Goal: Find specific page/section: Find specific page/section

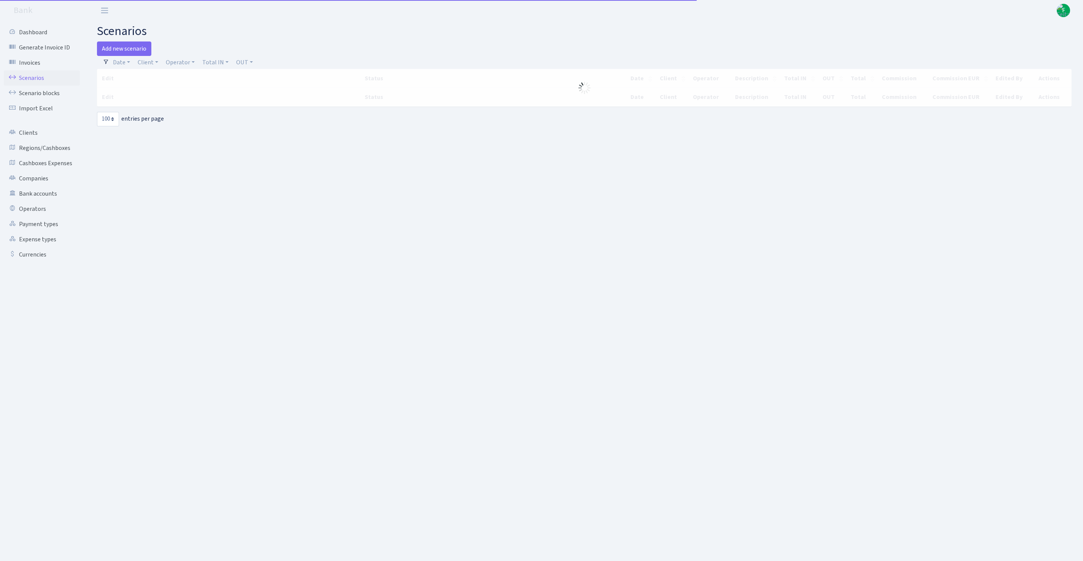
select select "100"
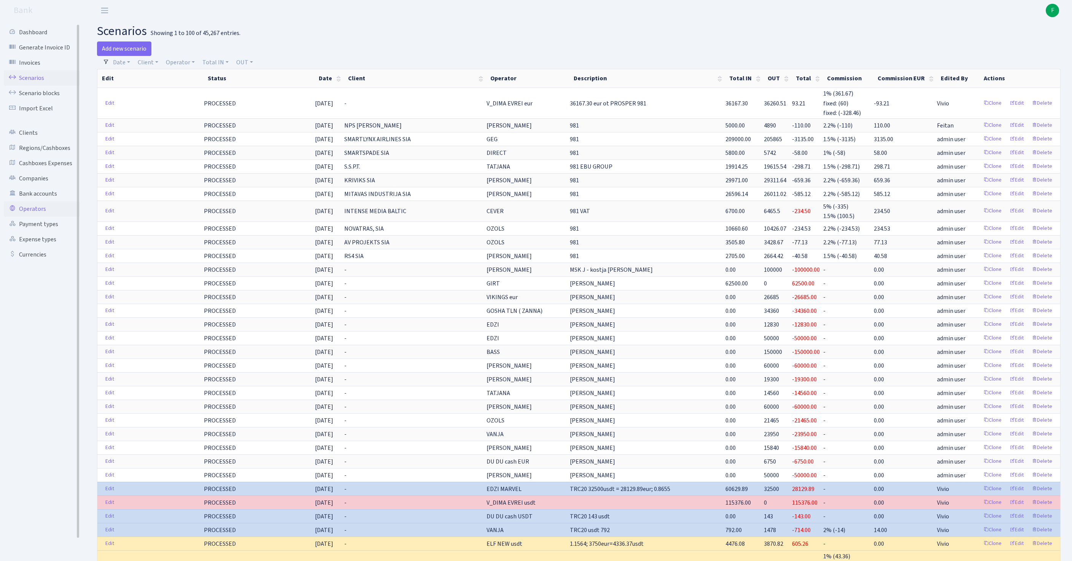
click at [40, 216] on link "Operators" at bounding box center [42, 208] width 76 height 15
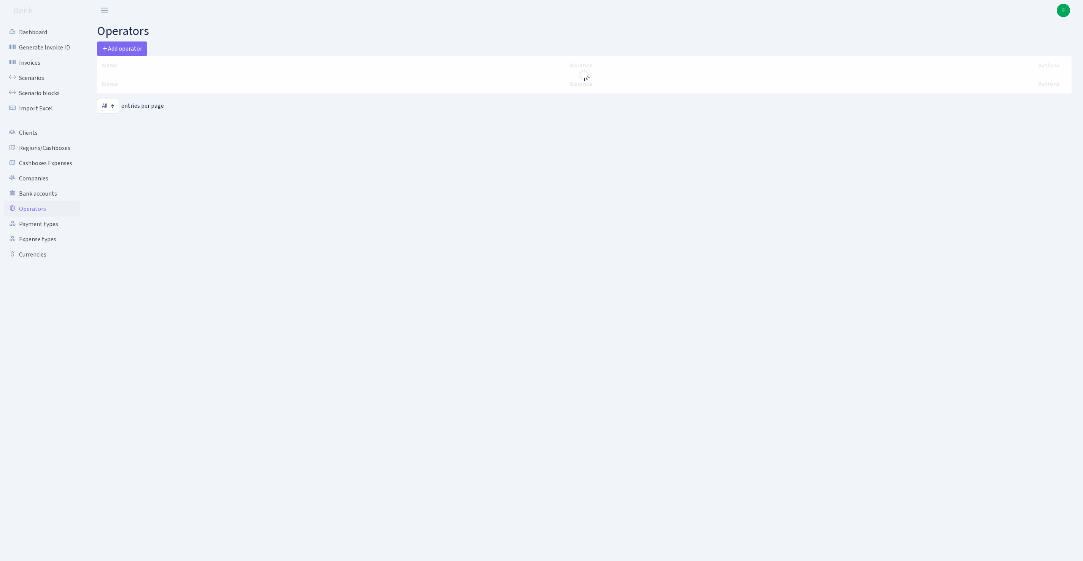
select select "-1"
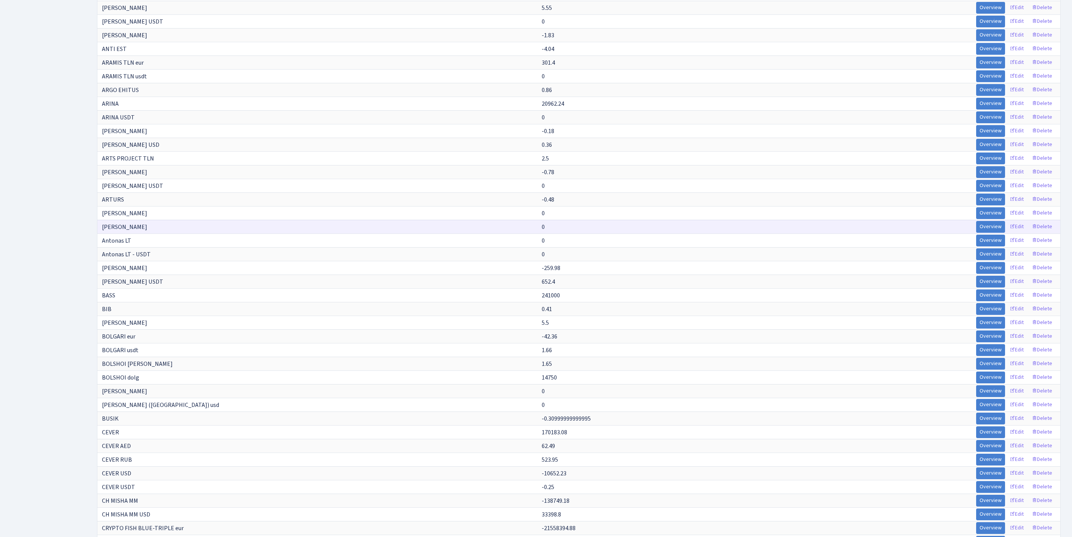
scroll to position [3928, 0]
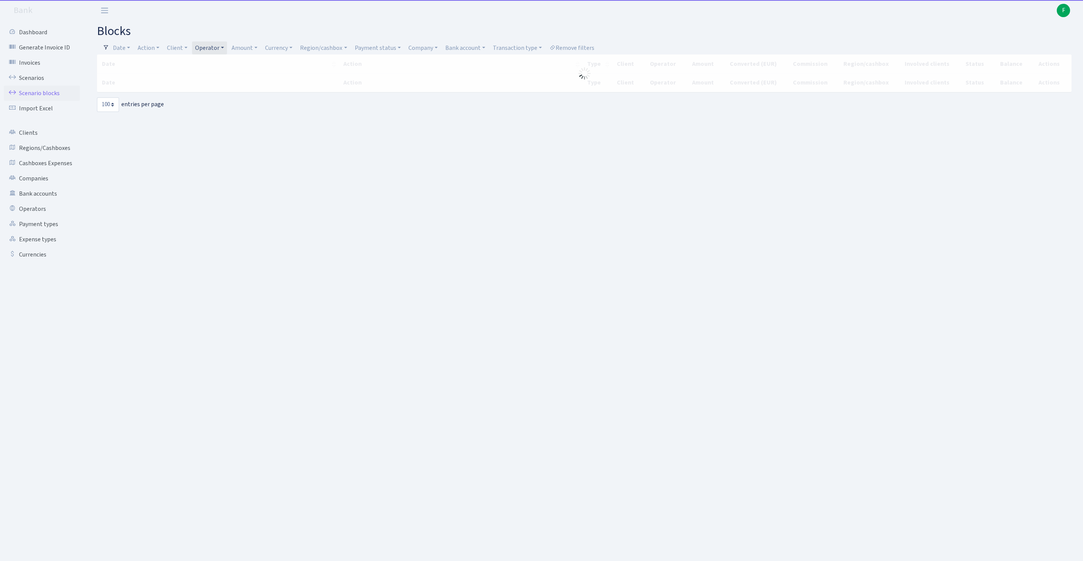
select select "100"
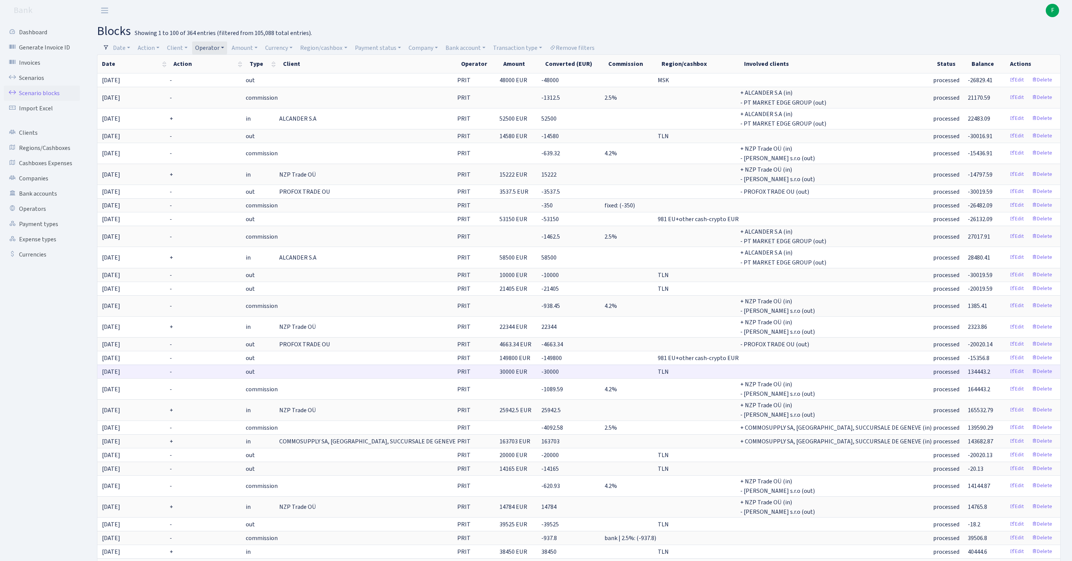
click at [604, 378] on td at bounding box center [630, 371] width 53 height 14
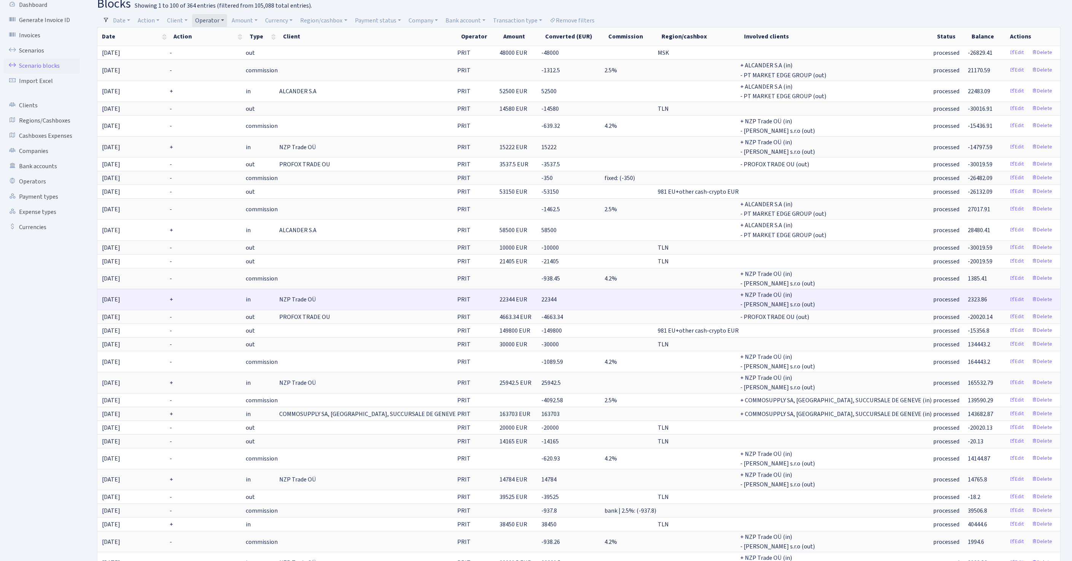
scroll to position [135, 0]
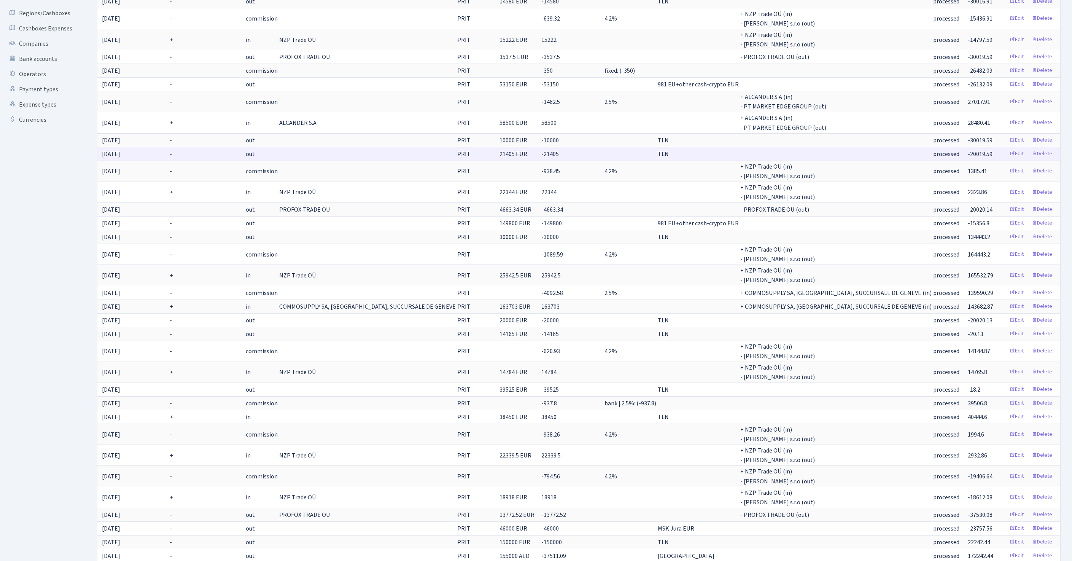
click at [456, 161] on td "PRIT" at bounding box center [477, 154] width 42 height 14
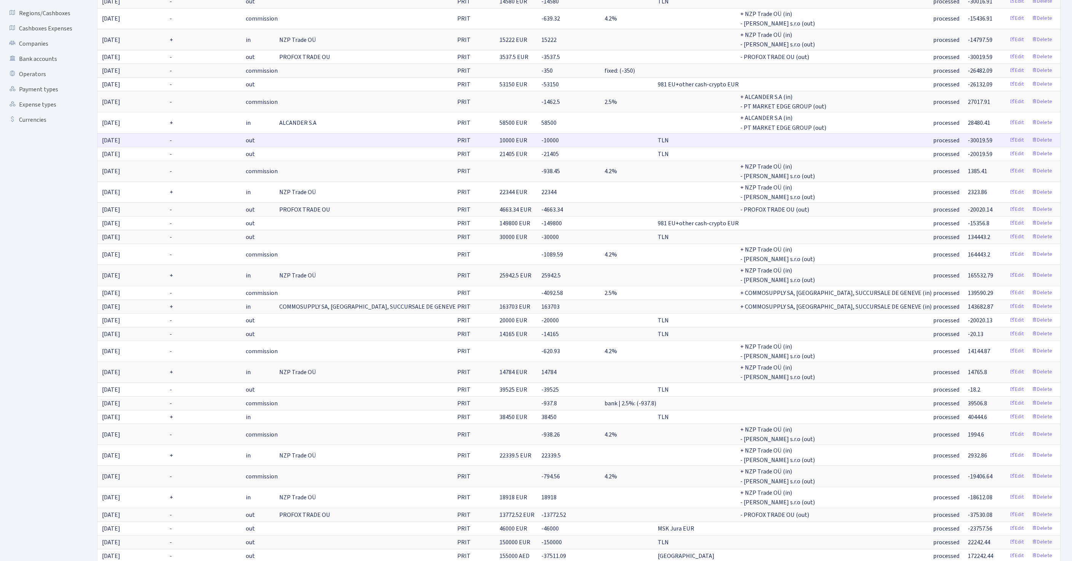
click at [456, 147] on td "PRIT" at bounding box center [477, 140] width 42 height 14
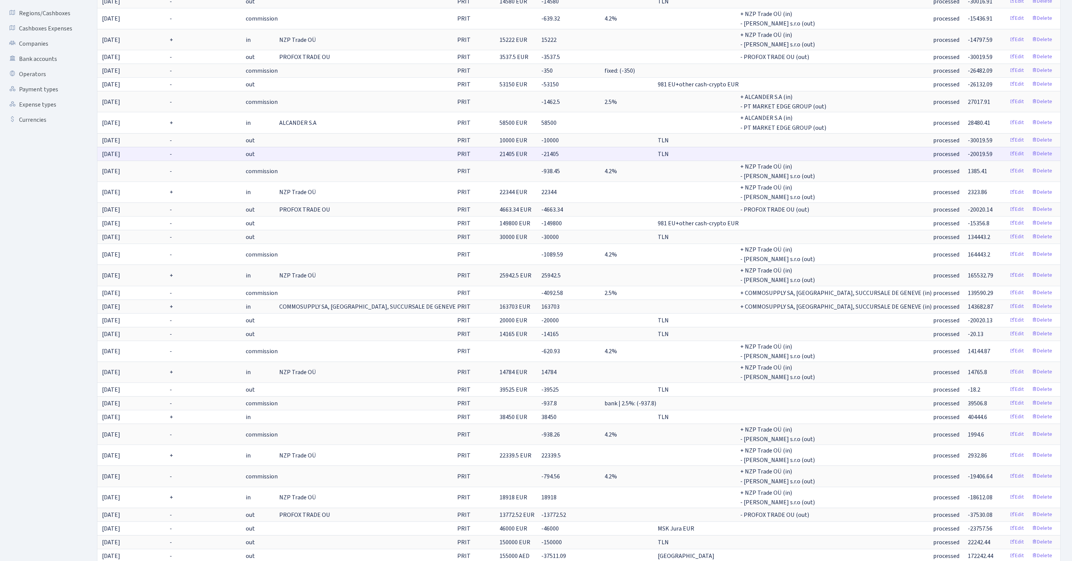
click at [456, 161] on td "PRIT" at bounding box center [477, 154] width 42 height 14
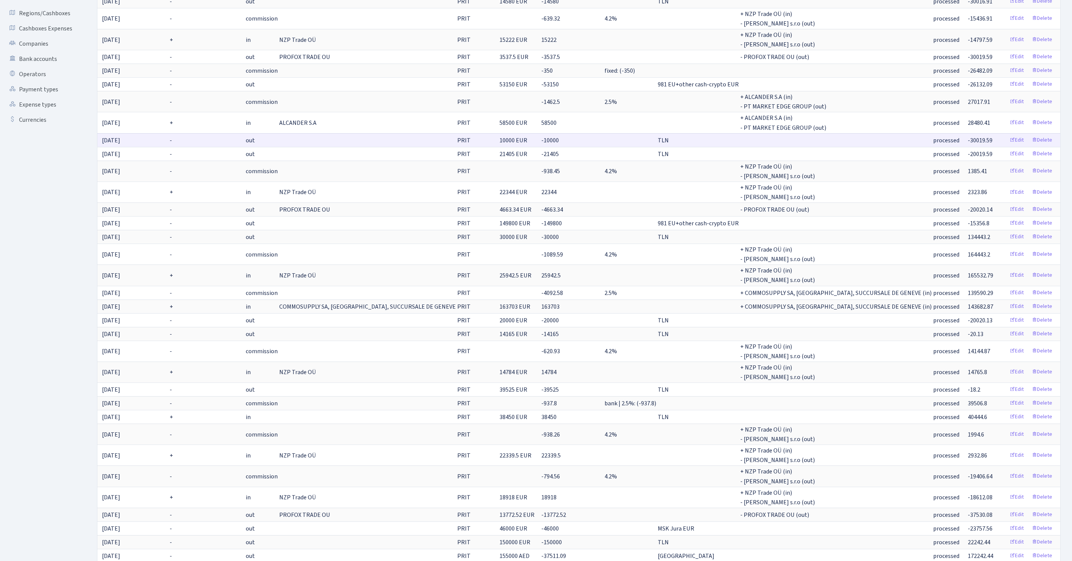
click at [456, 147] on td "PRIT" at bounding box center [477, 140] width 42 height 14
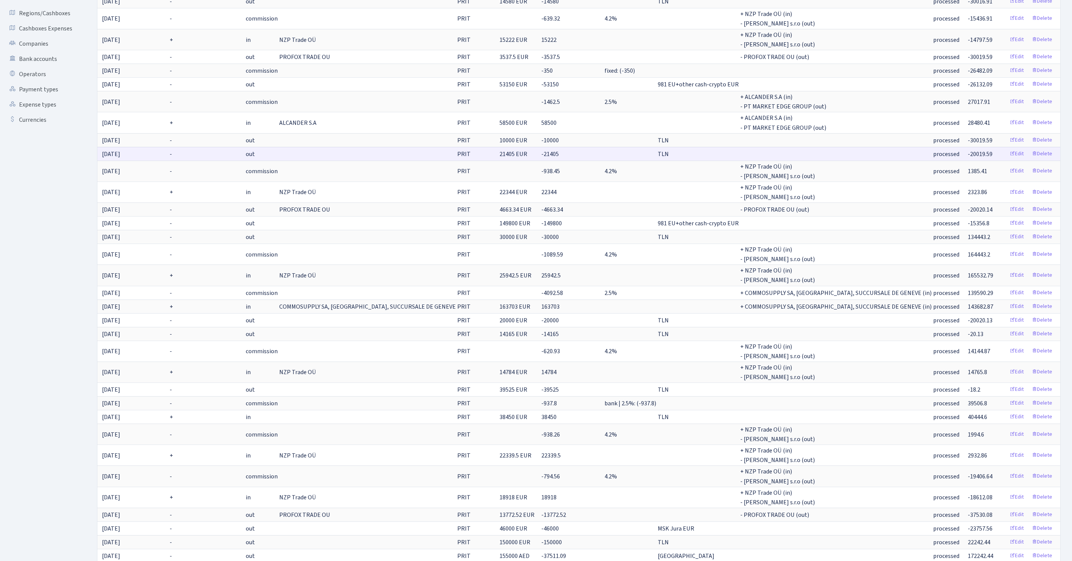
click at [456, 161] on td "PRIT" at bounding box center [477, 154] width 42 height 14
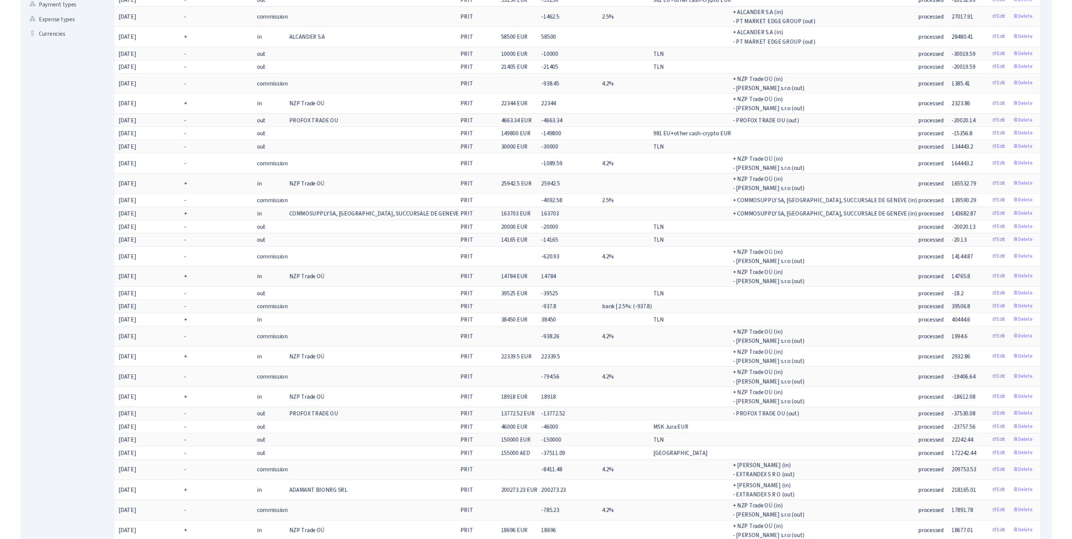
scroll to position [0, 0]
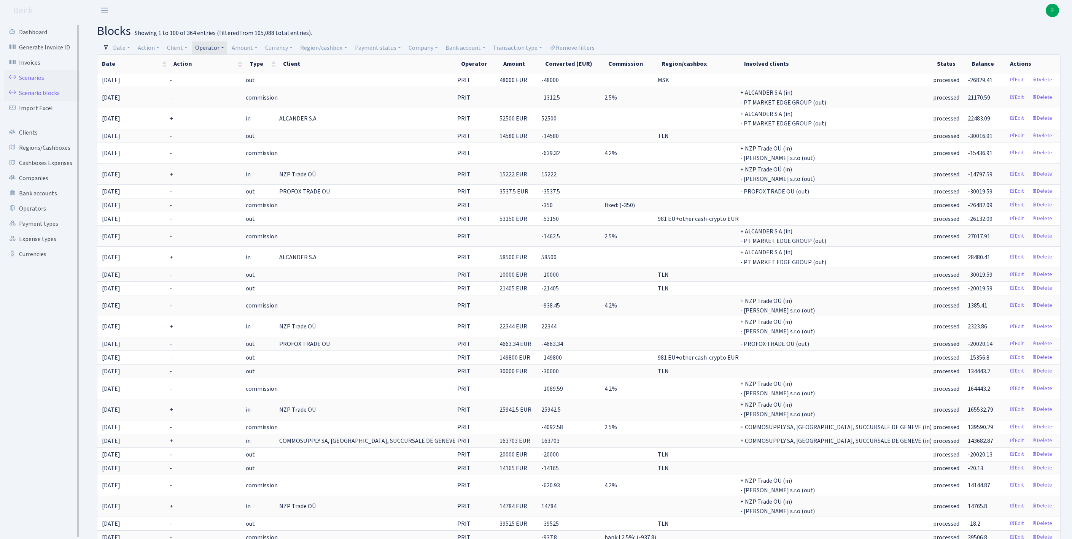
click at [38, 84] on link "Scenarios" at bounding box center [42, 77] width 76 height 15
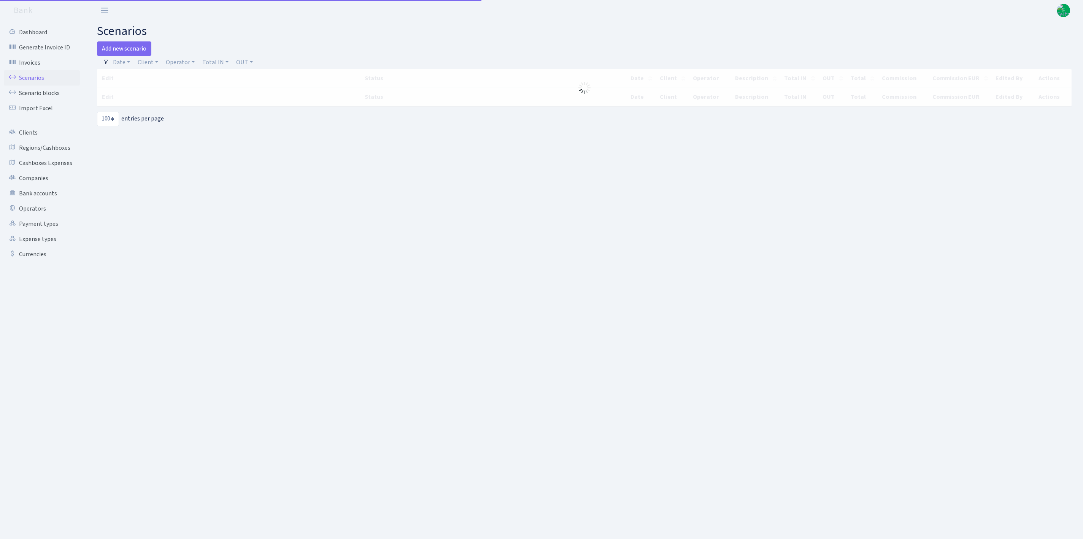
select select "100"
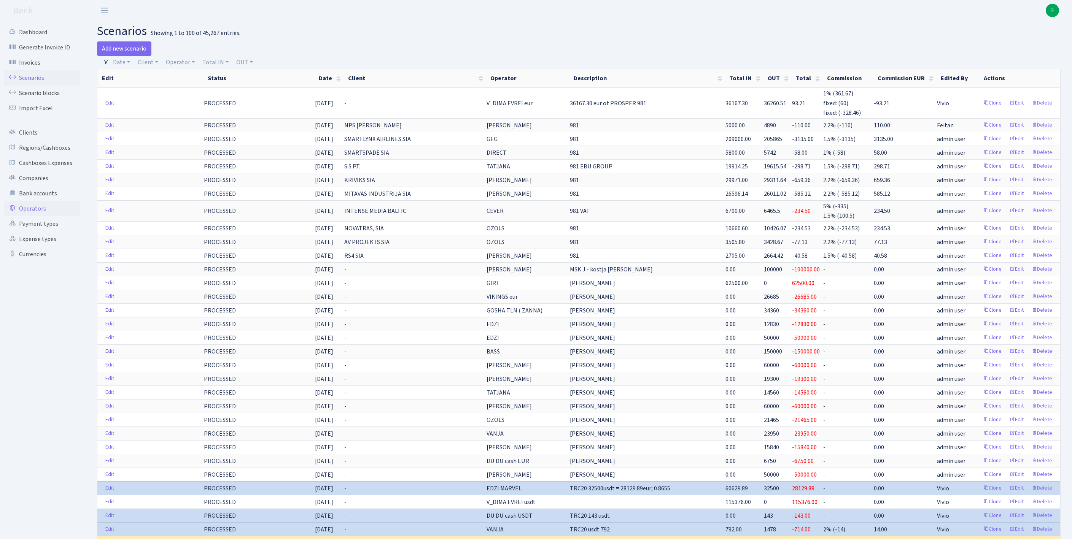
click at [42, 216] on link "Operators" at bounding box center [42, 208] width 76 height 15
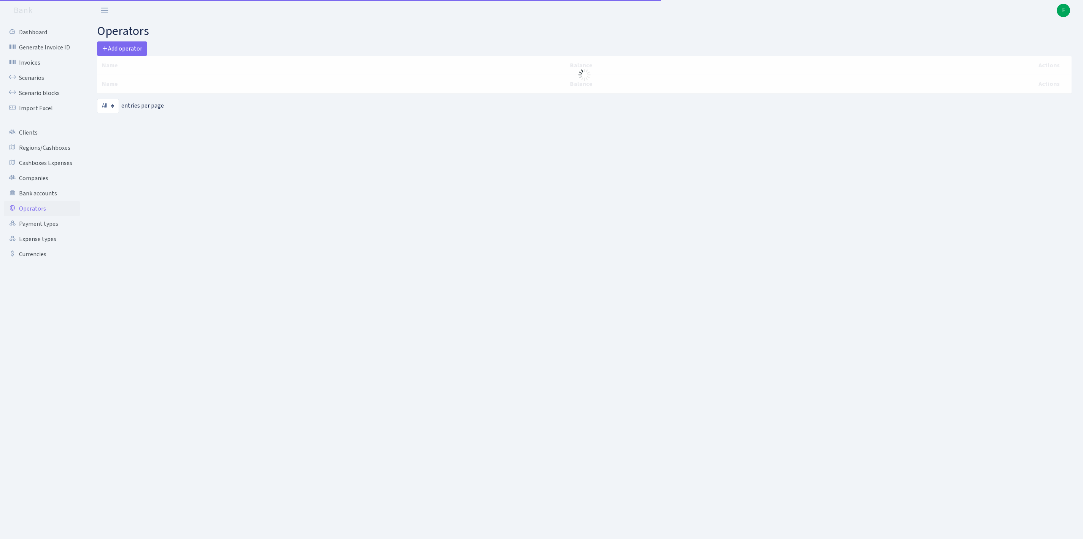
select select "-1"
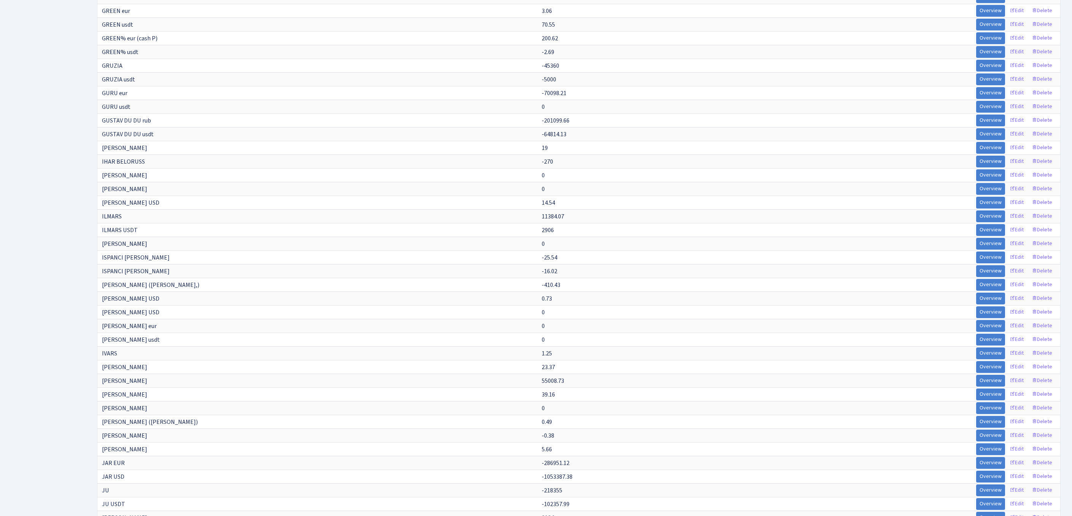
scroll to position [3939, 0]
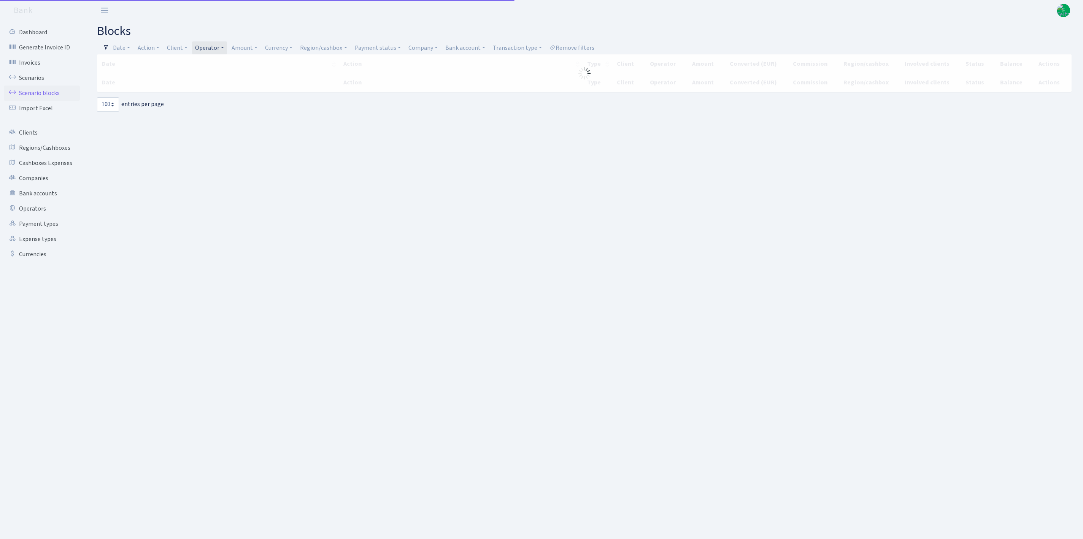
select select "100"
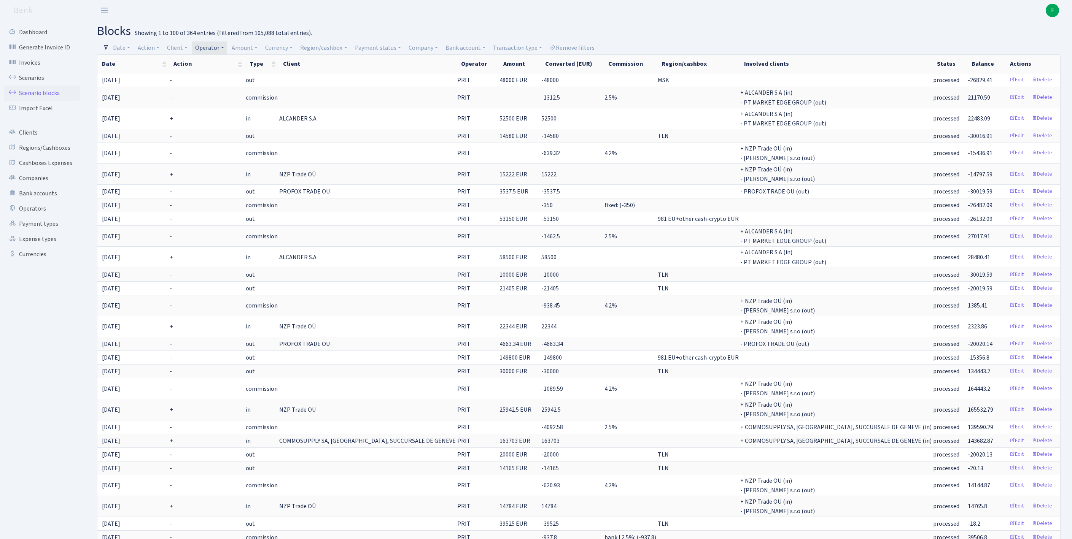
click at [731, 19] on header "Bank F My Account Logout" at bounding box center [536, 10] width 1072 height 21
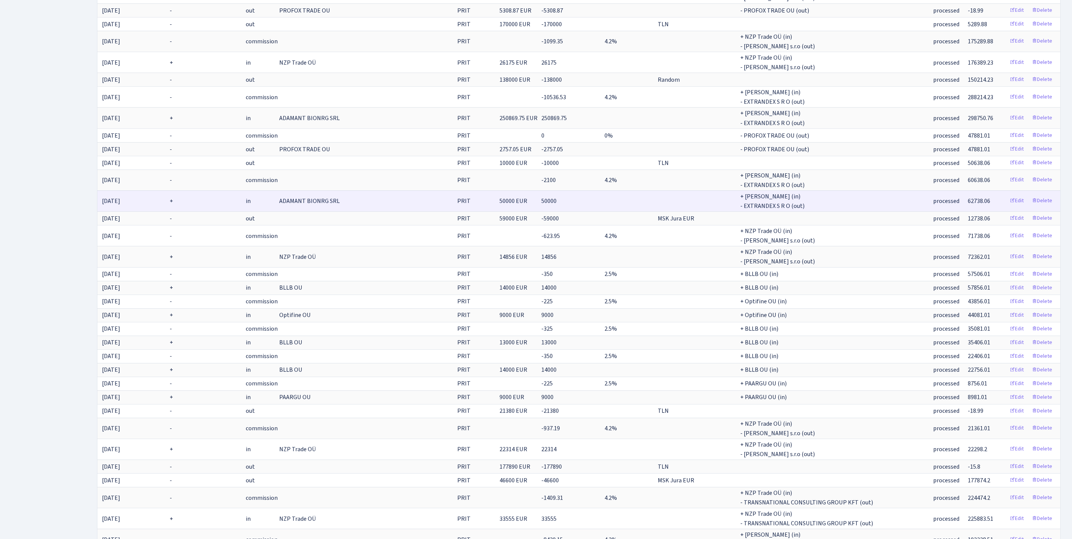
scroll to position [1564, 0]
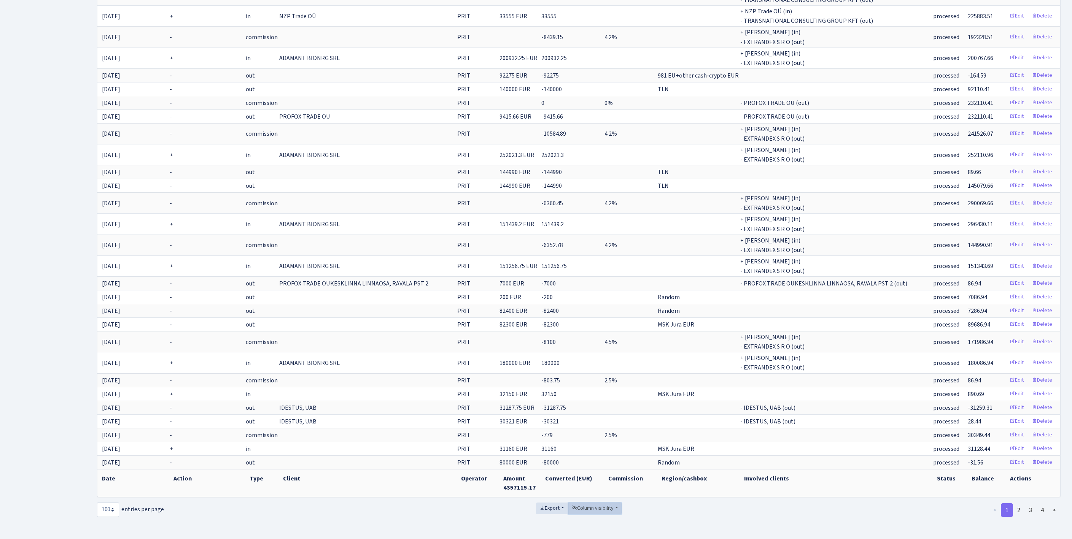
click at [593, 505] on span "Column visibility" at bounding box center [593, 509] width 42 height 8
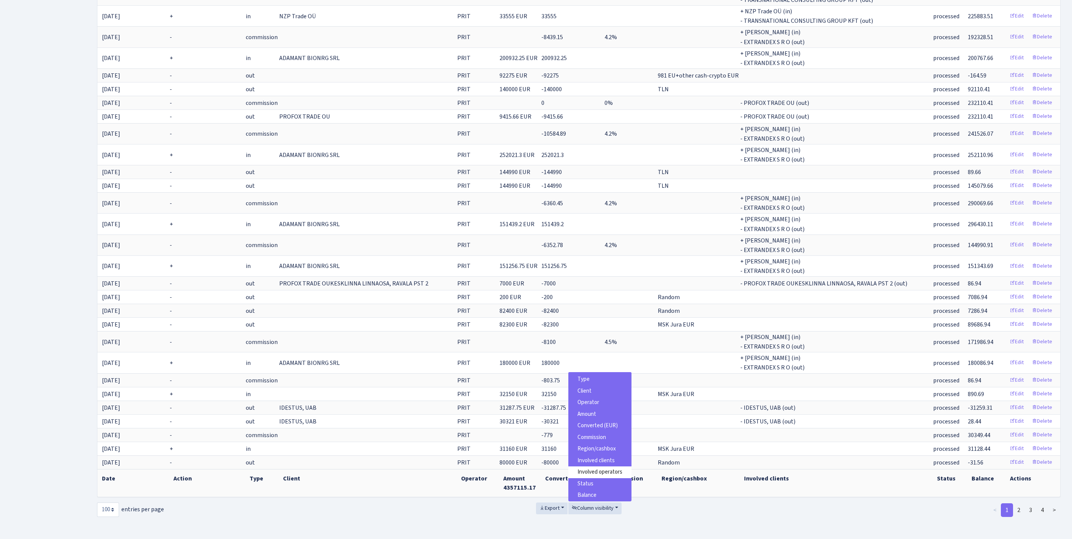
scroll to position [57, 0]
click at [539, 505] on icon "button" at bounding box center [541, 507] width 5 height 5
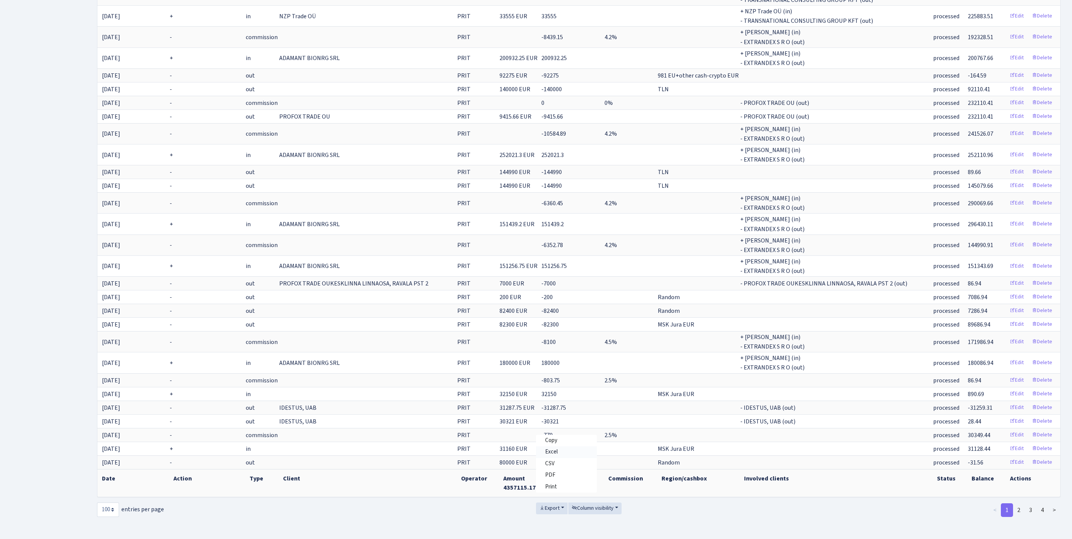
click at [545, 448] on span "Excel" at bounding box center [551, 452] width 13 height 8
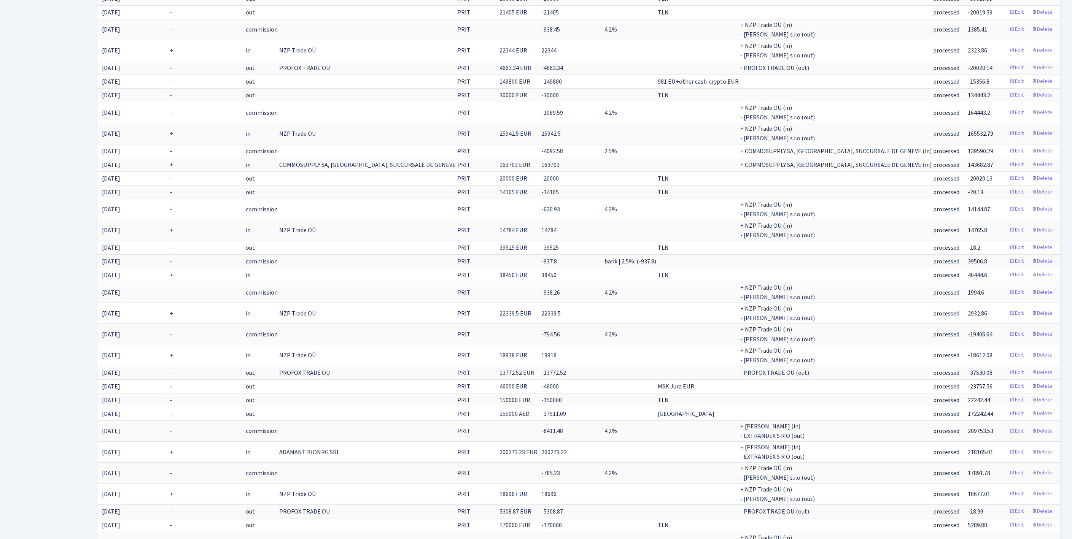
scroll to position [0, 0]
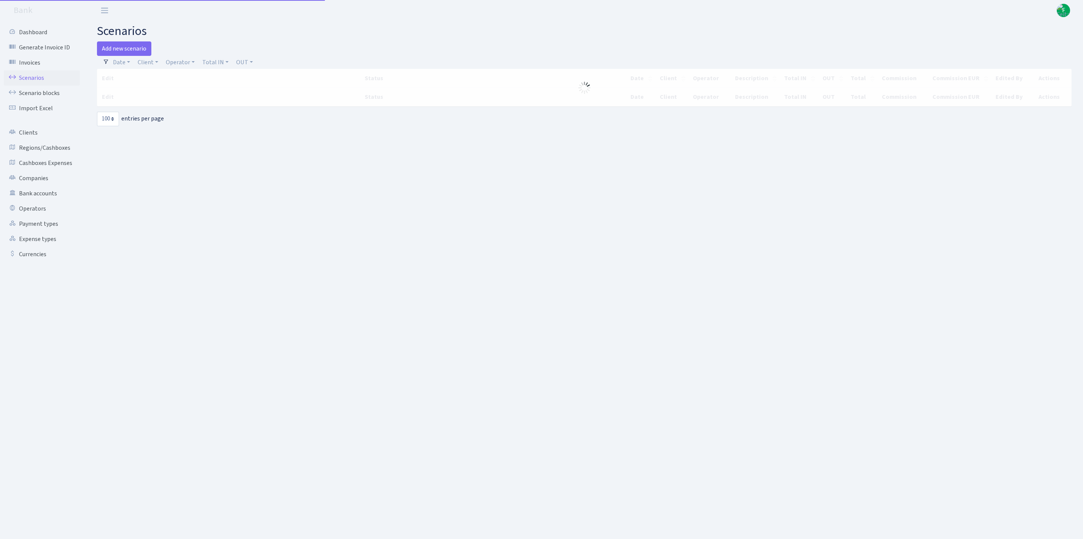
select select "100"
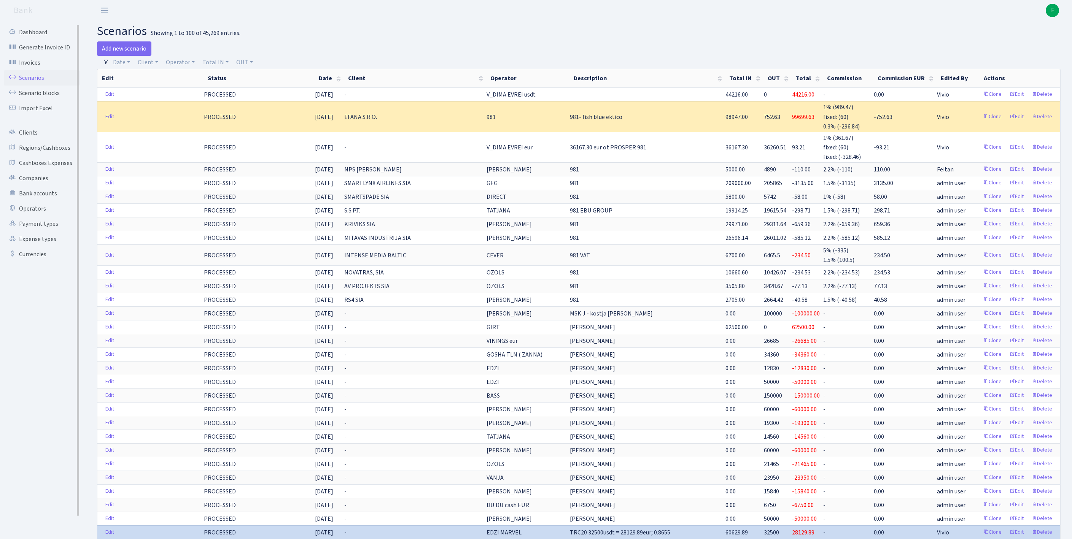
click at [35, 81] on link "Scenarios" at bounding box center [42, 77] width 76 height 15
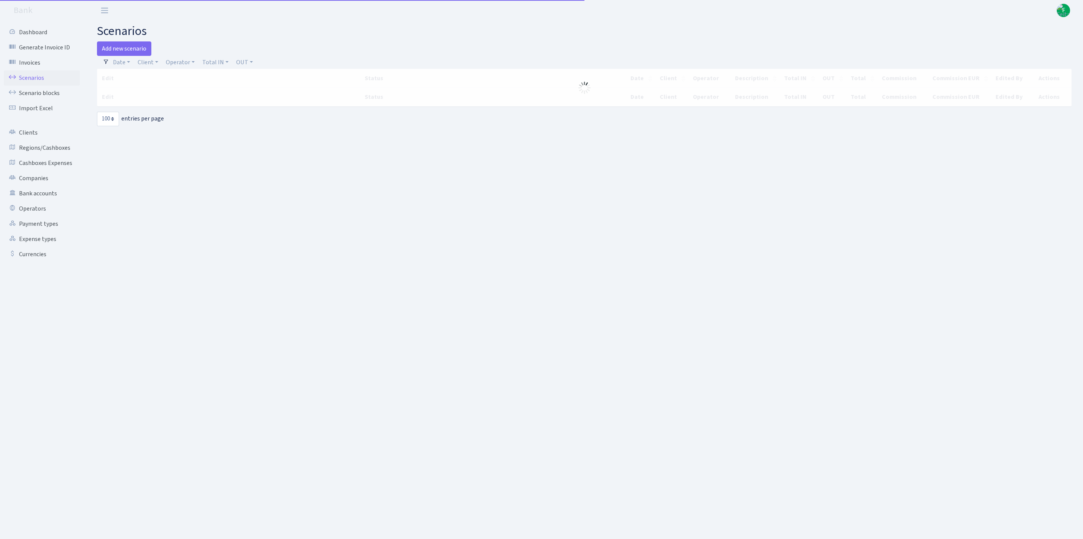
select select "100"
